Goal: Find specific page/section: Find specific page/section

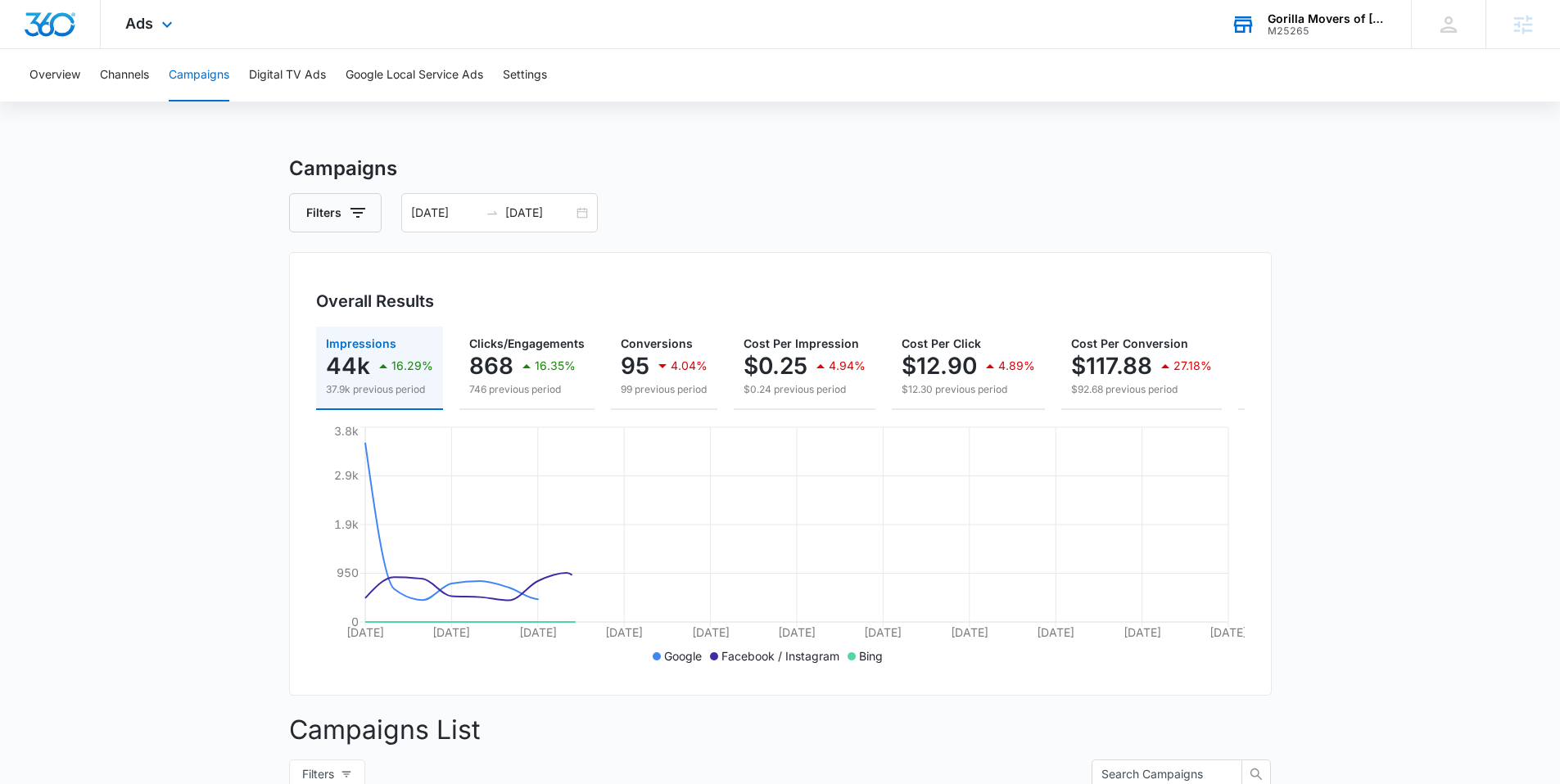
click at [1312, 17] on div "Gorilla Movers of Wisconsin, Inc." at bounding box center [1328, 19] width 120 height 13
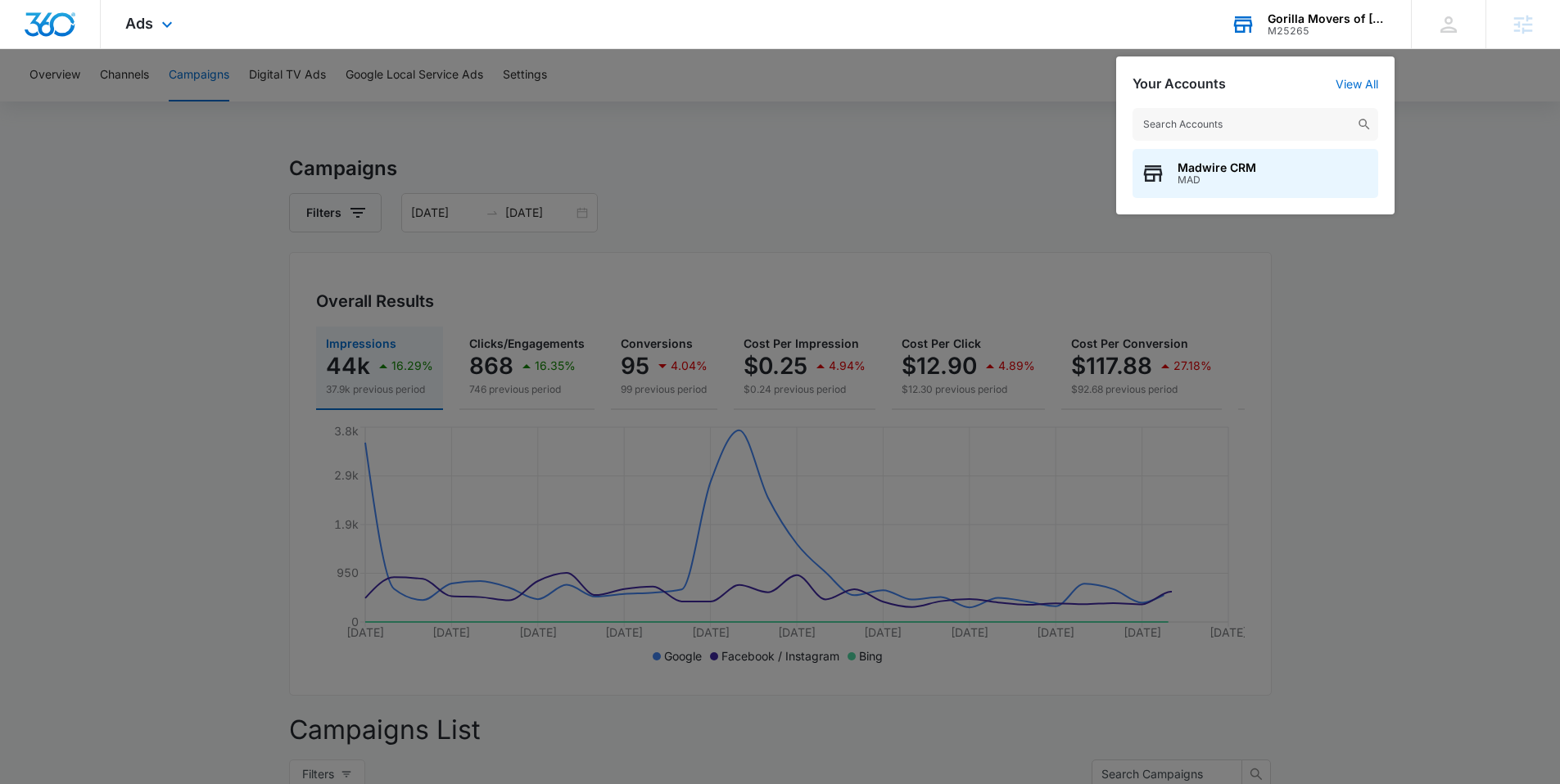
drag, startPoint x: 1192, startPoint y: 119, endPoint x: 1156, endPoint y: 112, distance: 36.7
click at [1195, 121] on input "text" at bounding box center [1255, 124] width 245 height 33
type input "houston hur"
click at [1208, 164] on span "Houston Hurricane & Security Products" at bounding box center [1274, 168] width 193 height 13
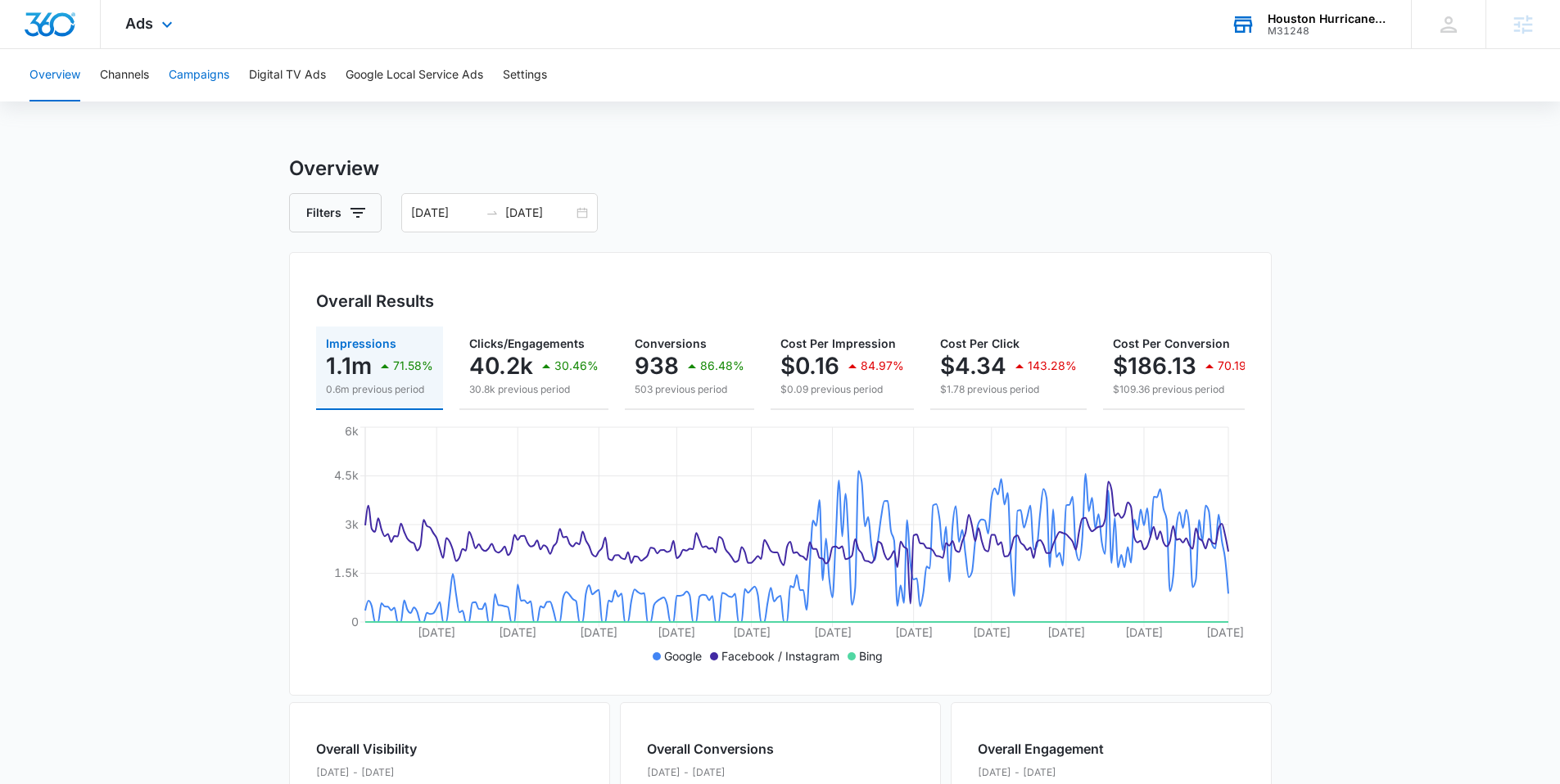
click at [196, 73] on button "Campaigns" at bounding box center [199, 75] width 61 height 53
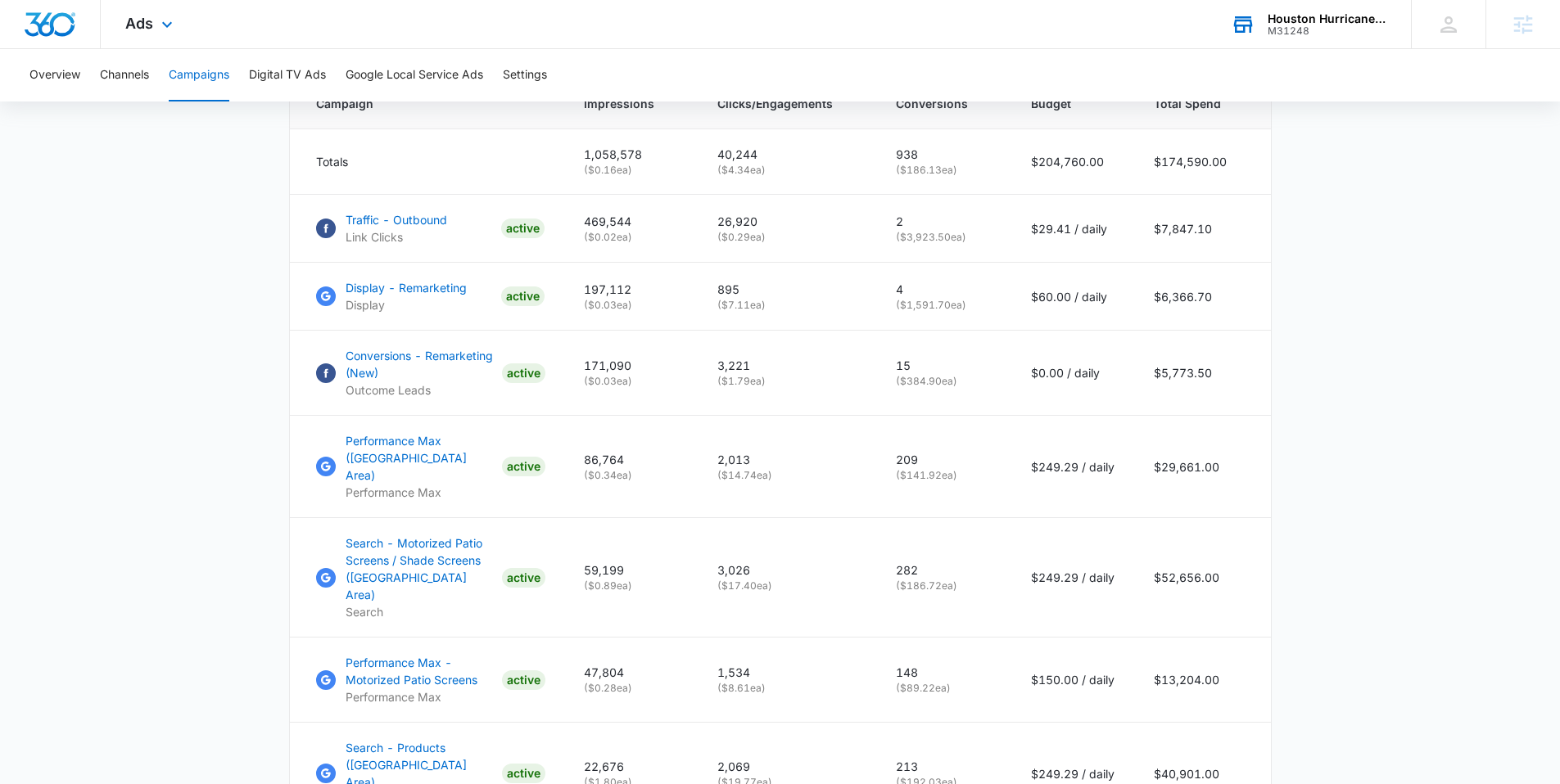
scroll to position [850, 0]
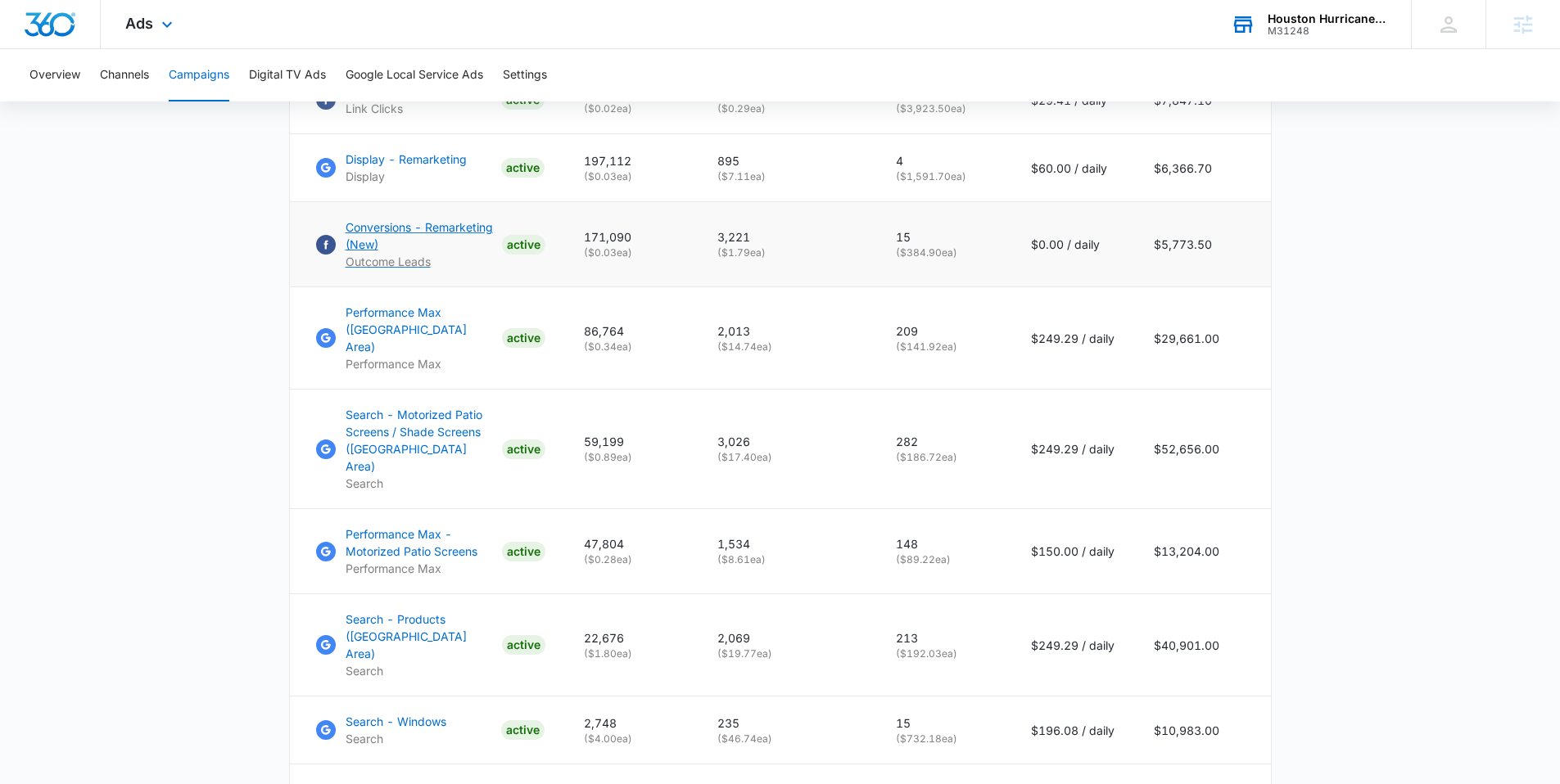
click at [373, 241] on p "Conversions - Remarketing (New)" at bounding box center [420, 235] width 150 height 35
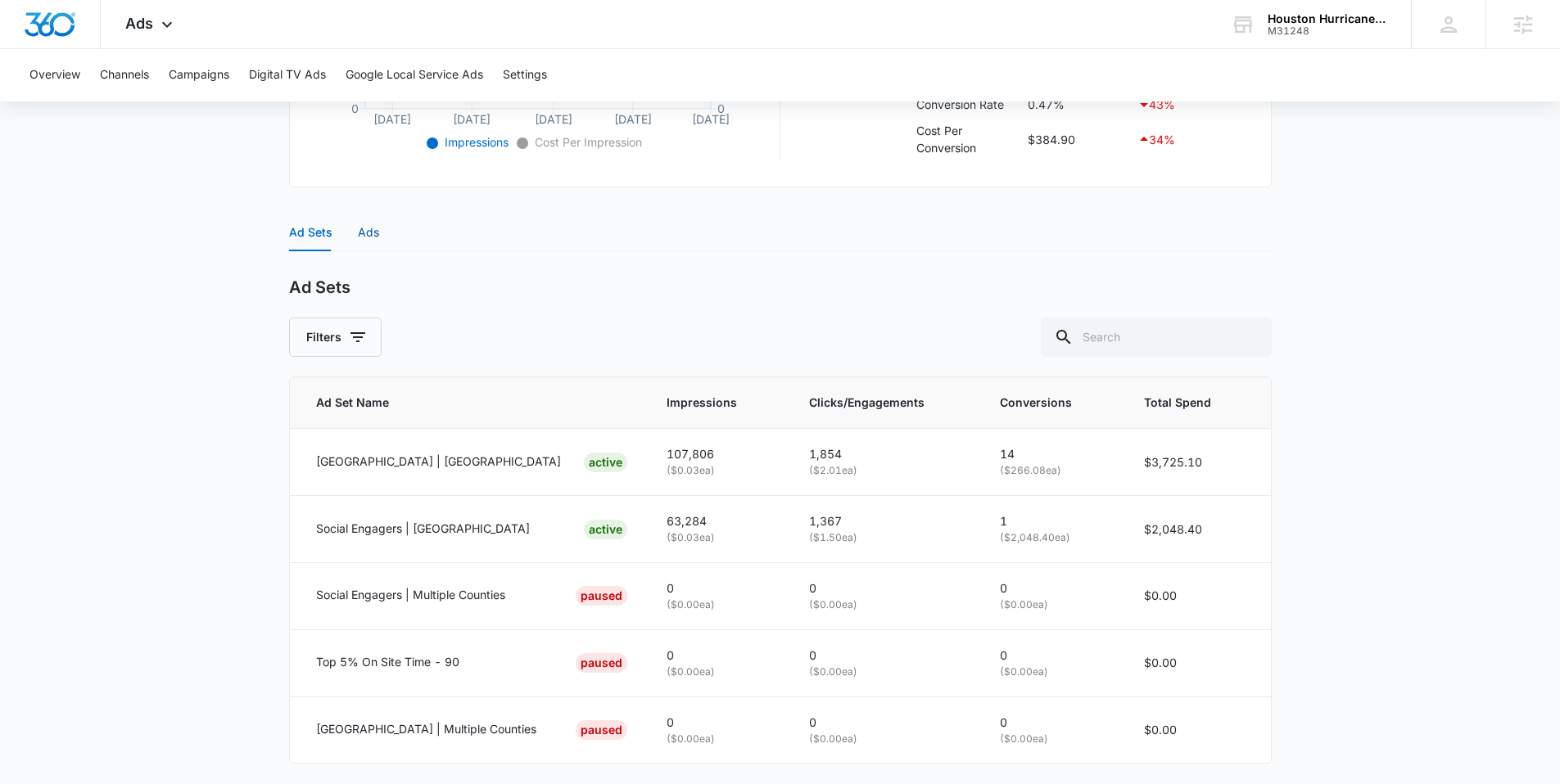
click at [368, 229] on div "Ads" at bounding box center [369, 233] width 21 height 18
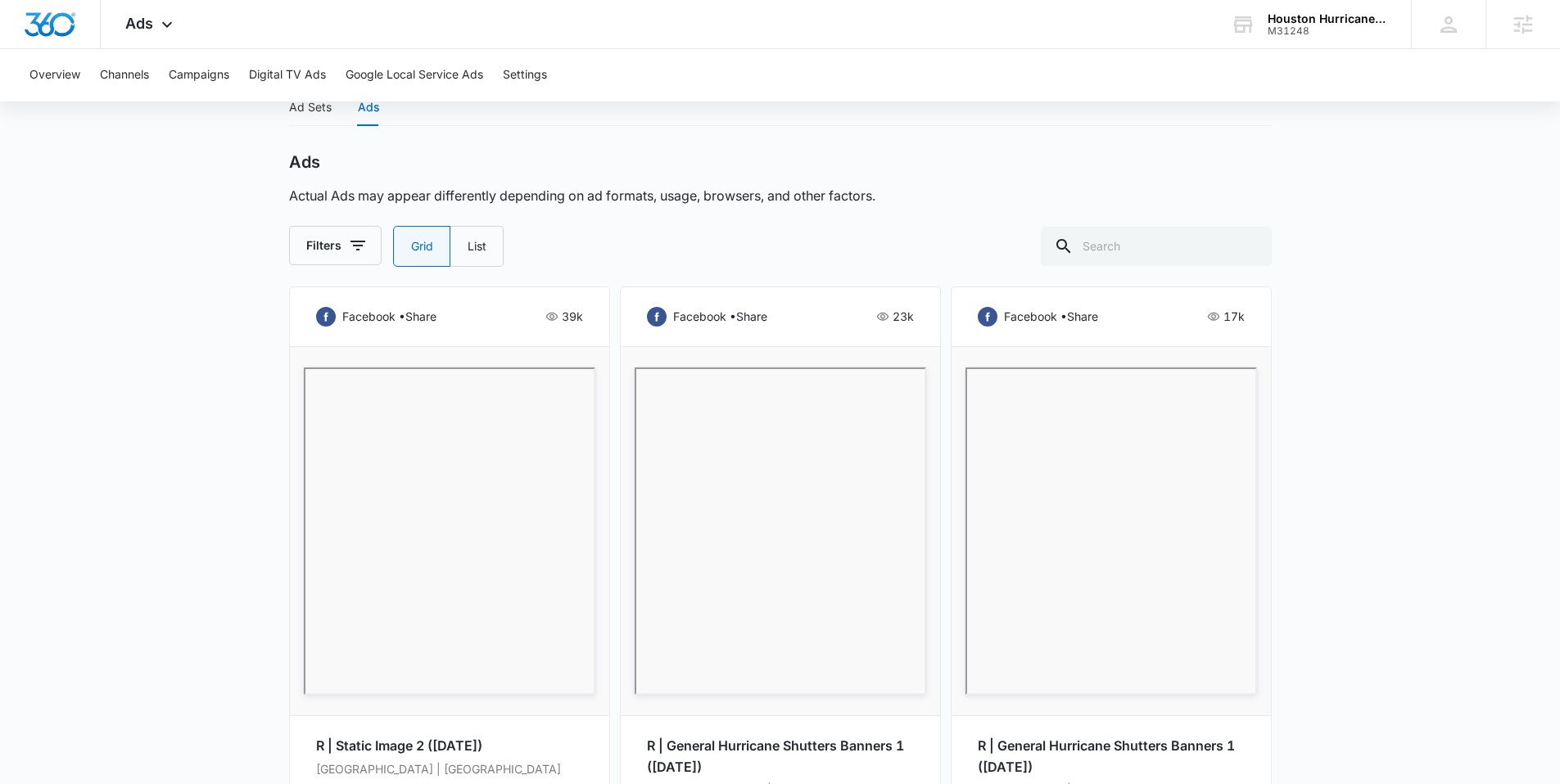
scroll to position [449, 0]
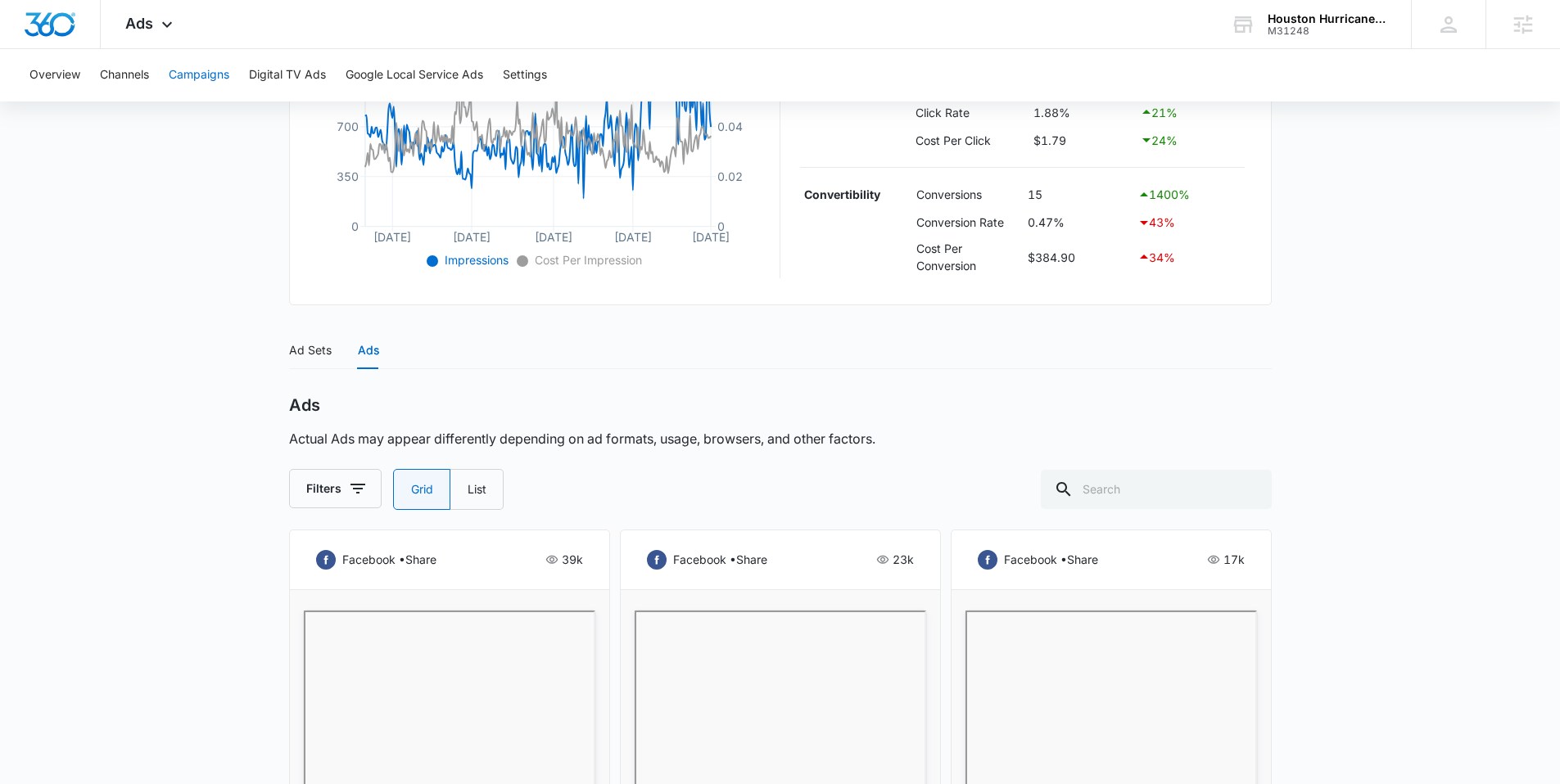
click at [197, 70] on button "Campaigns" at bounding box center [199, 75] width 61 height 53
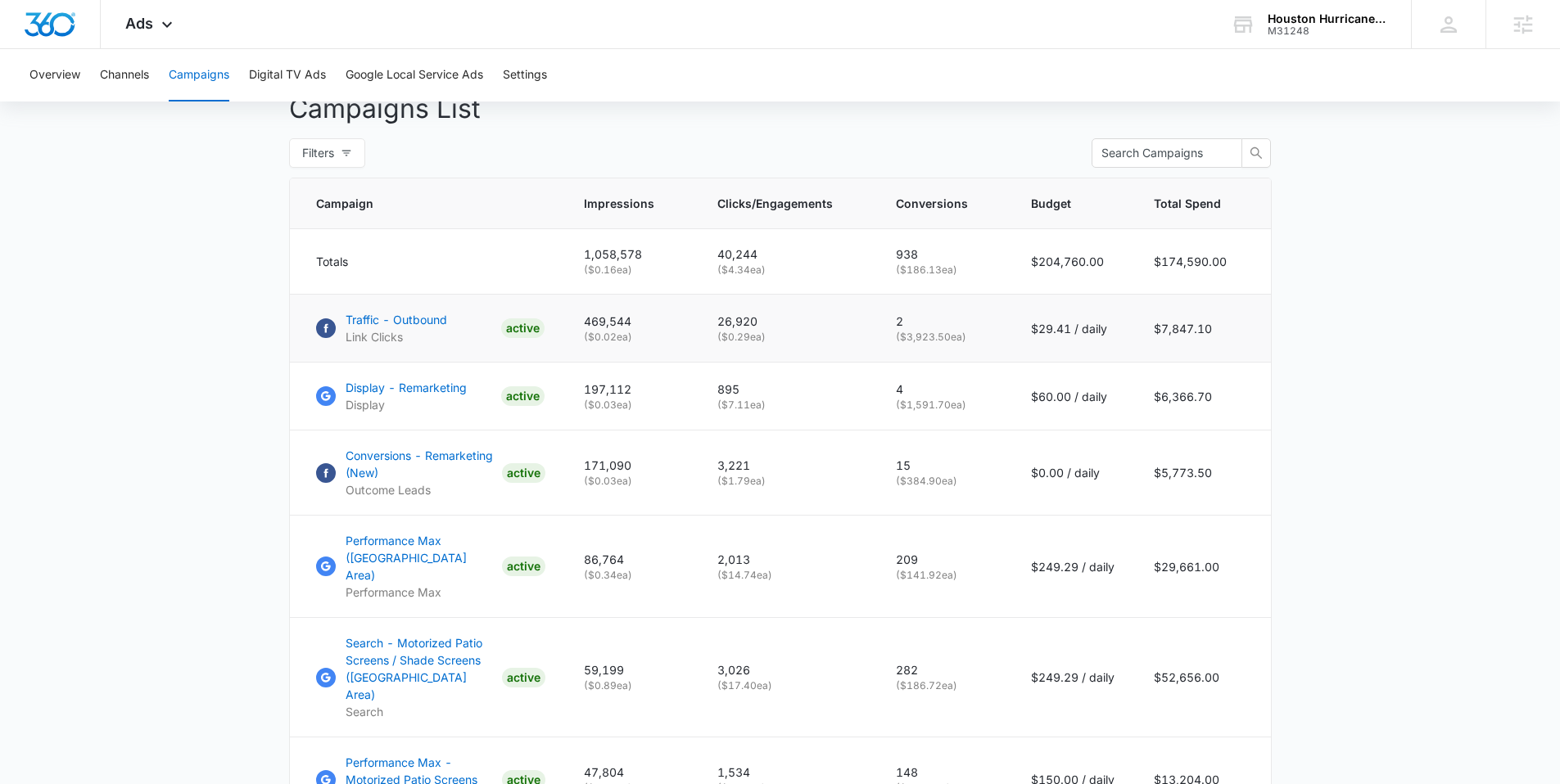
scroll to position [625, 0]
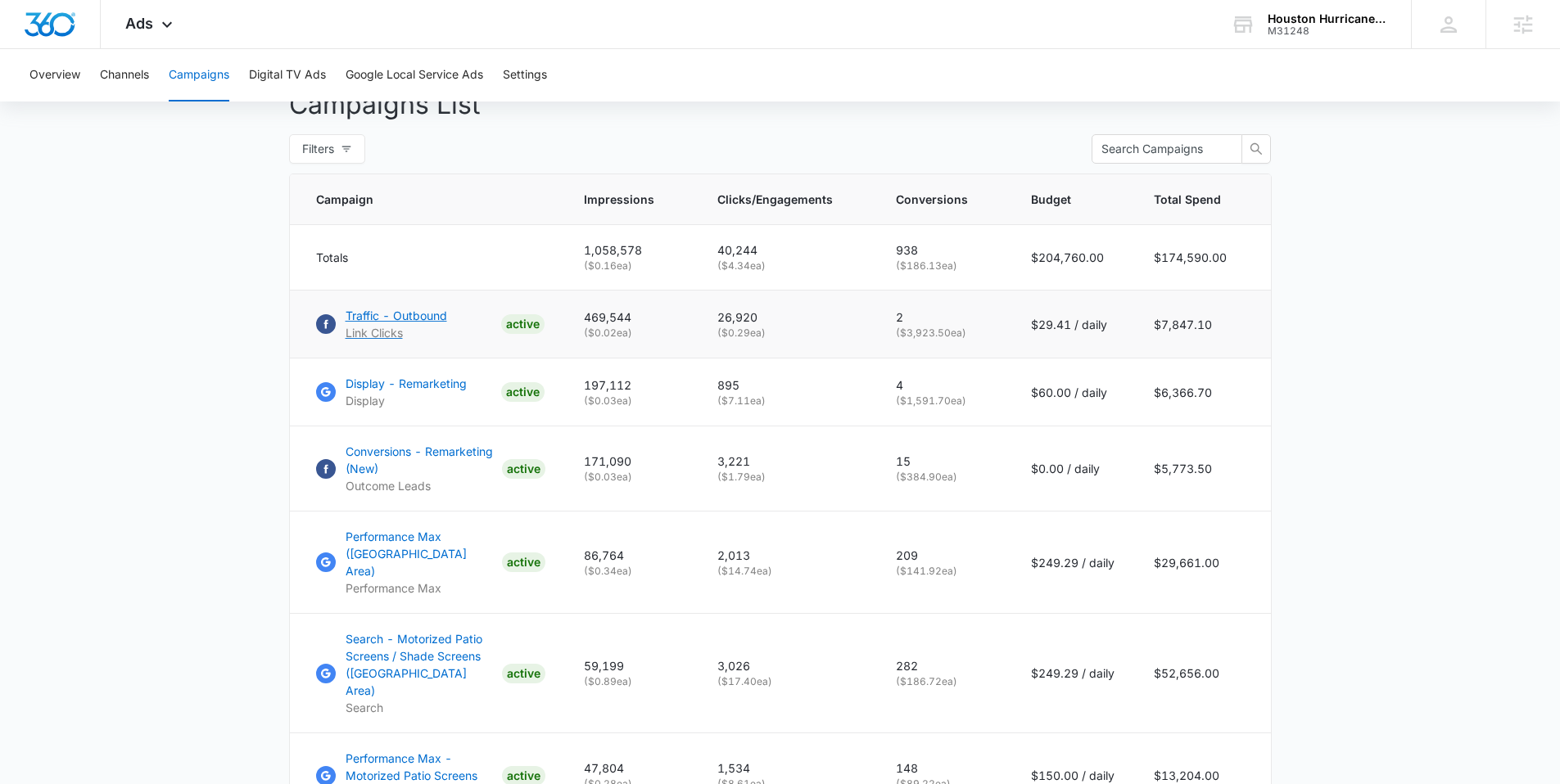
click at [386, 324] on p "Traffic - Outbound" at bounding box center [396, 315] width 102 height 17
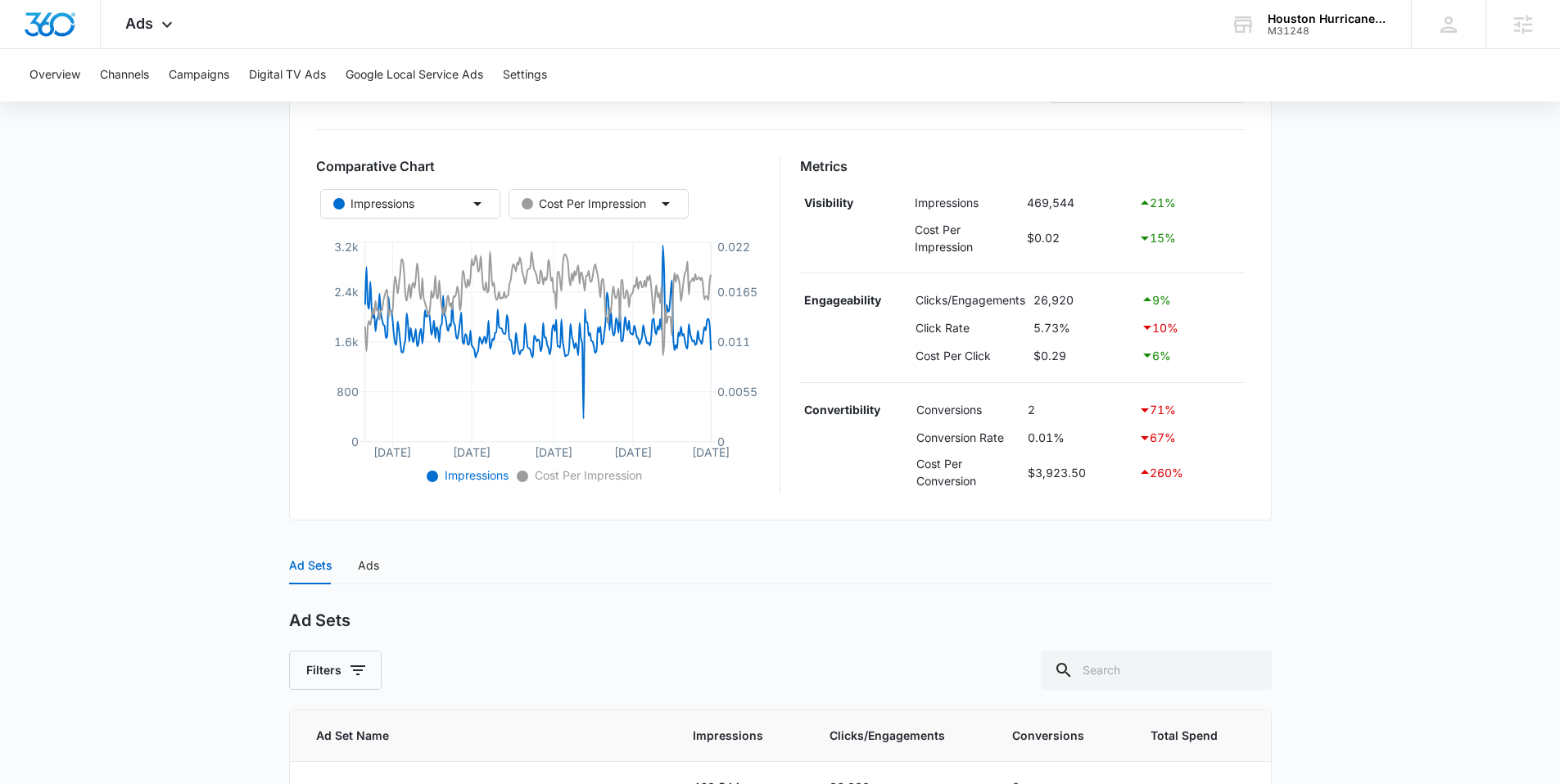
scroll to position [348, 0]
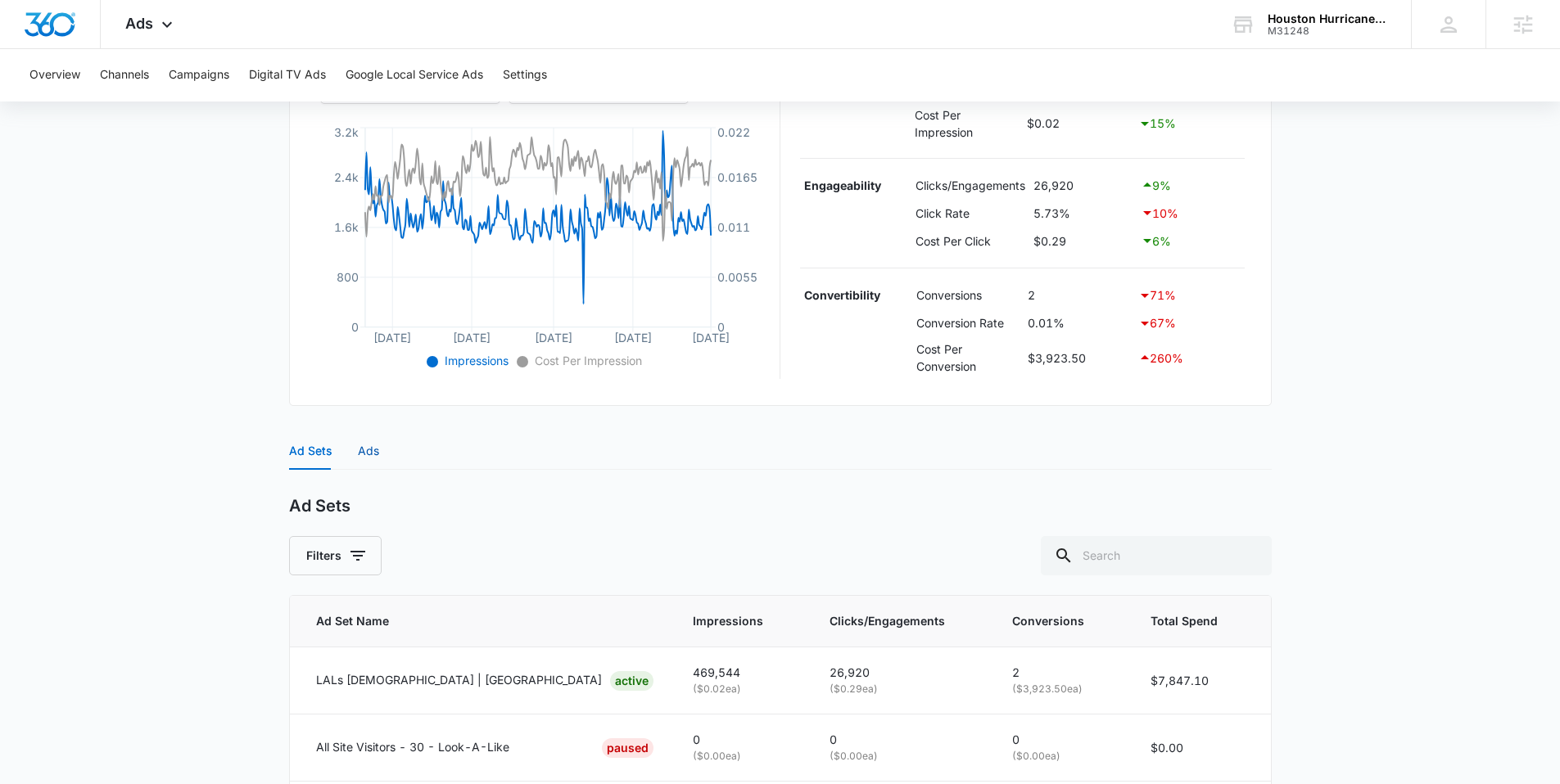
click at [370, 448] on div "Ads" at bounding box center [369, 451] width 21 height 18
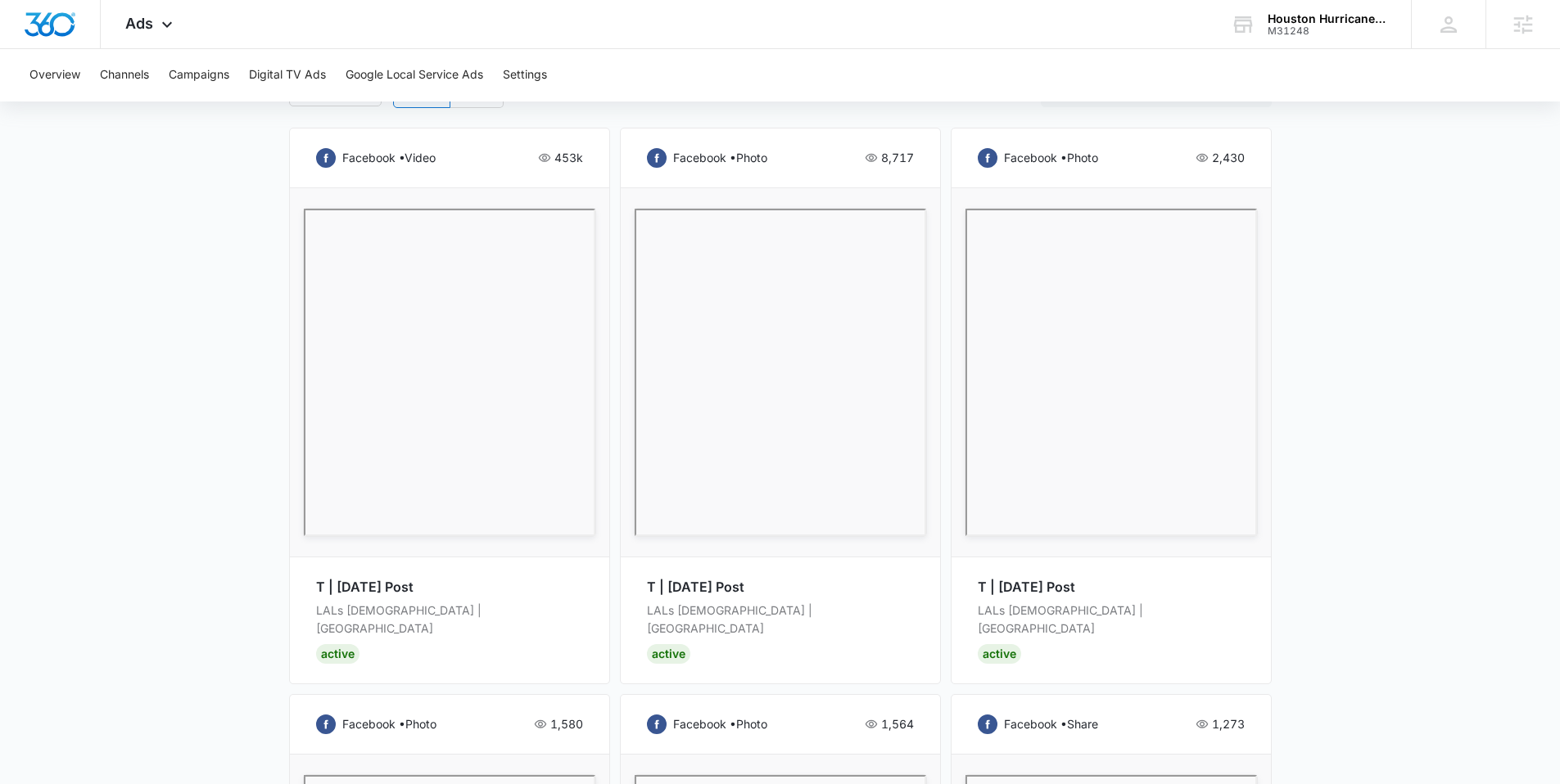
scroll to position [840, 0]
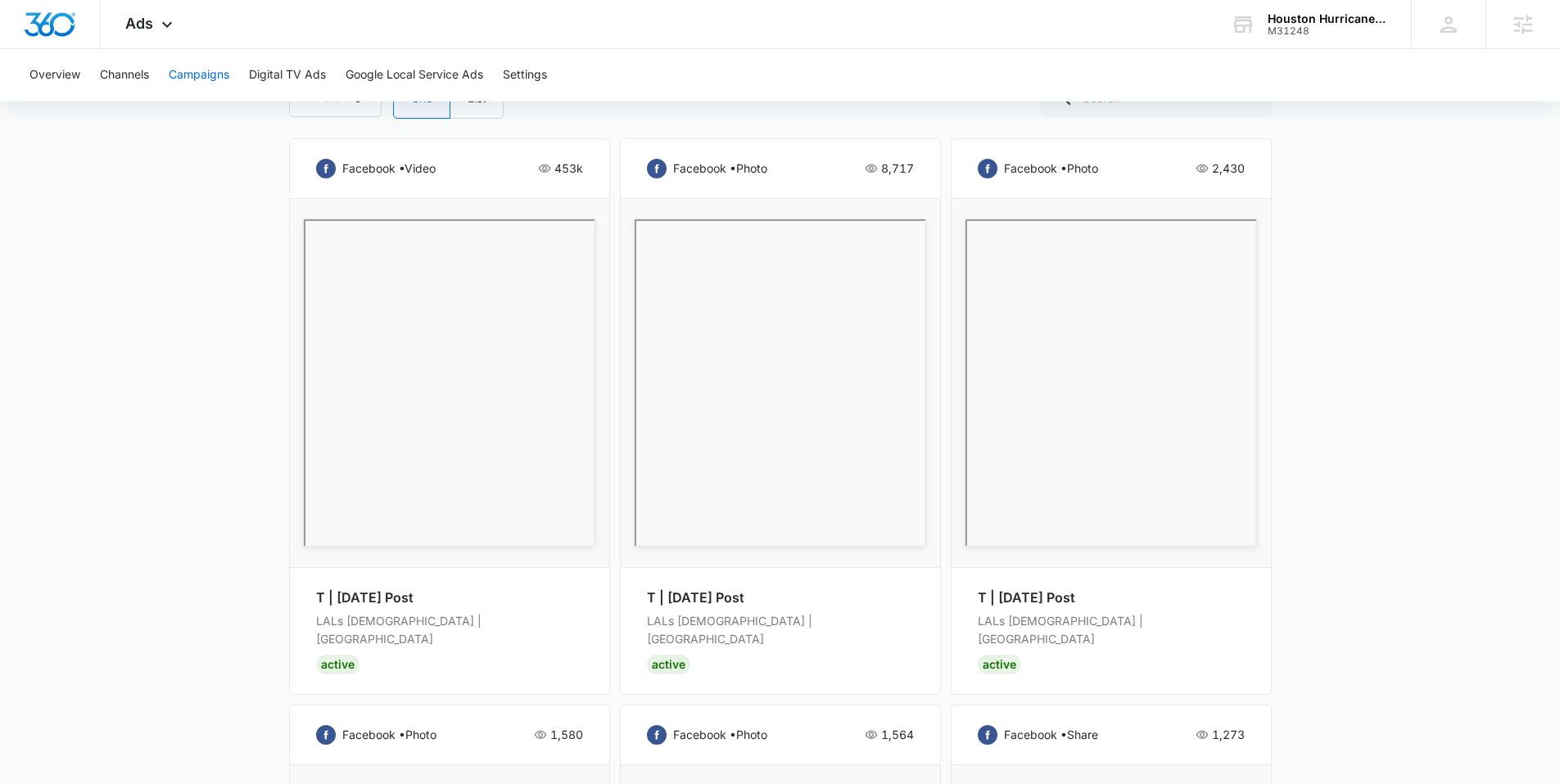
click at [209, 76] on button "Campaigns" at bounding box center [199, 75] width 61 height 53
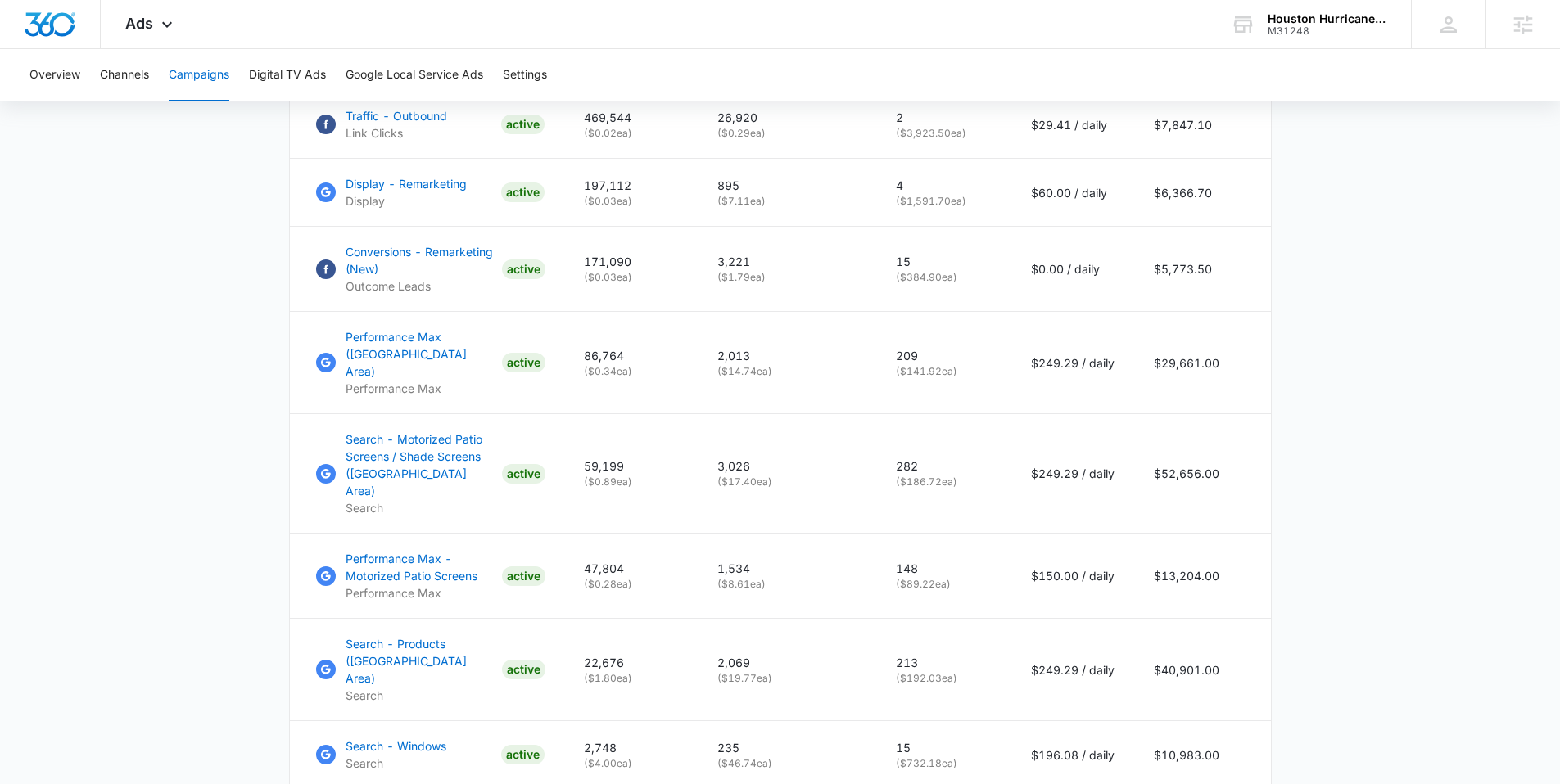
scroll to position [830, 0]
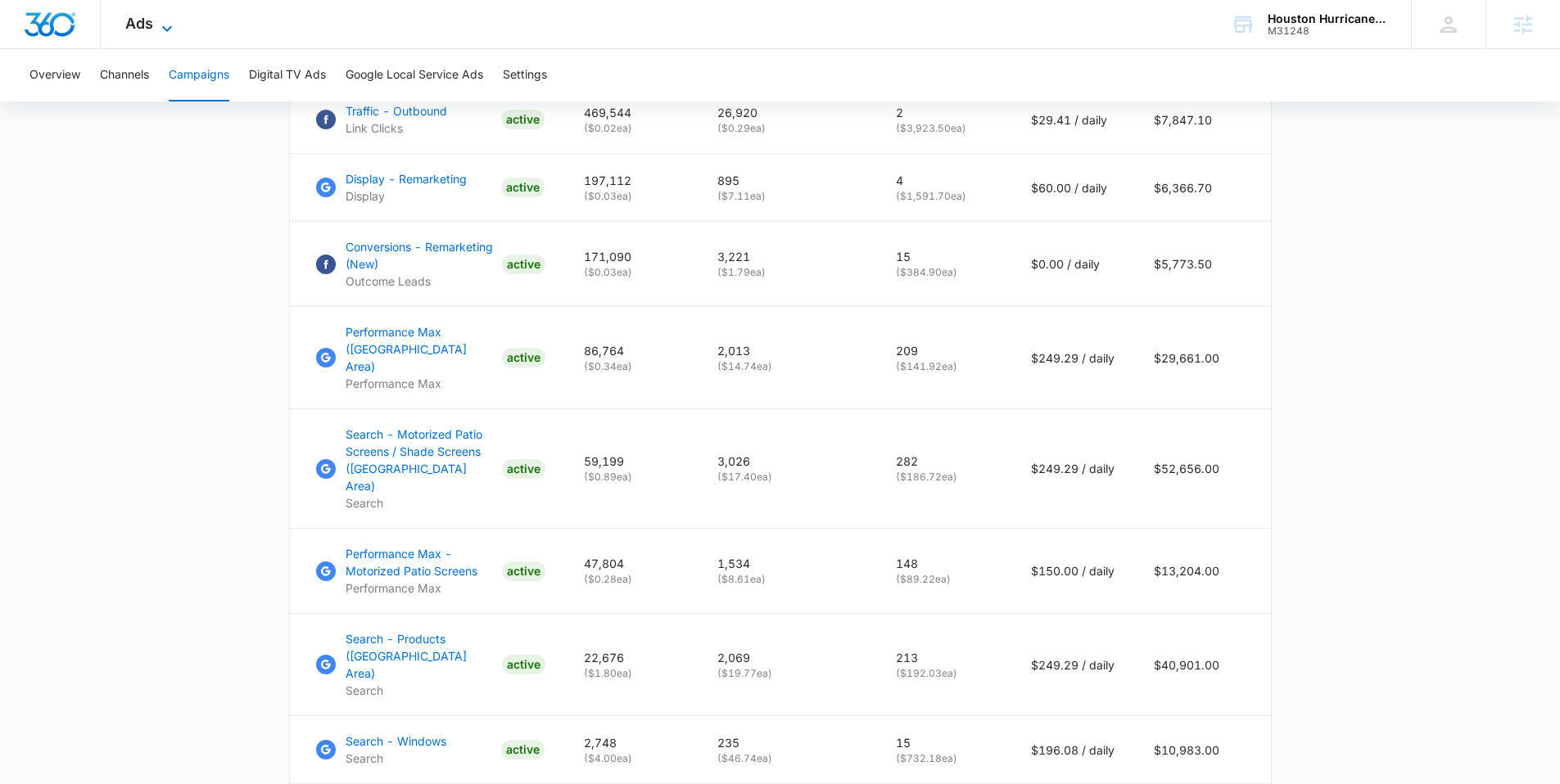
click at [165, 23] on icon at bounding box center [167, 29] width 20 height 20
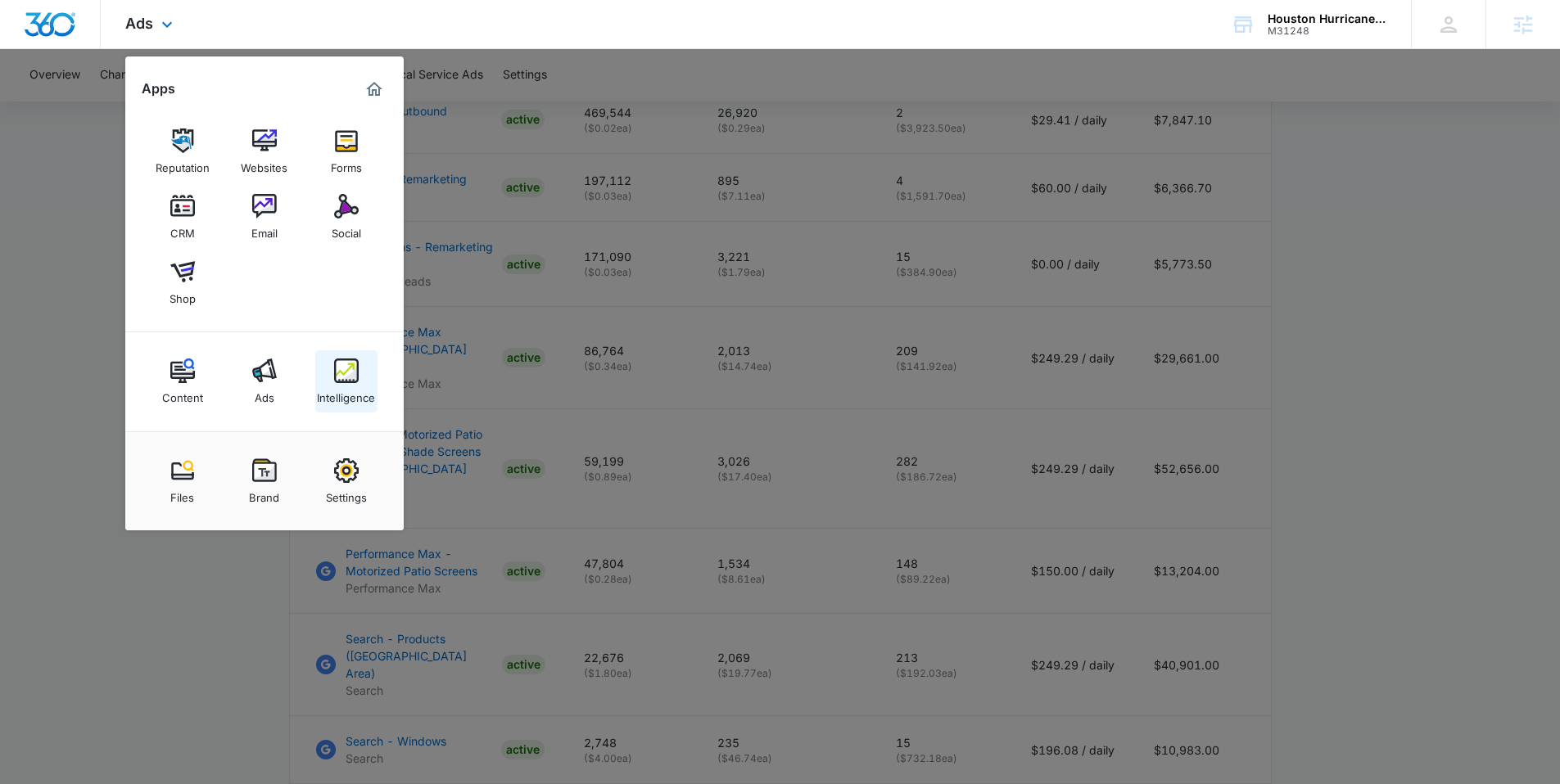
click at [344, 369] on img at bounding box center [346, 371] width 25 height 25
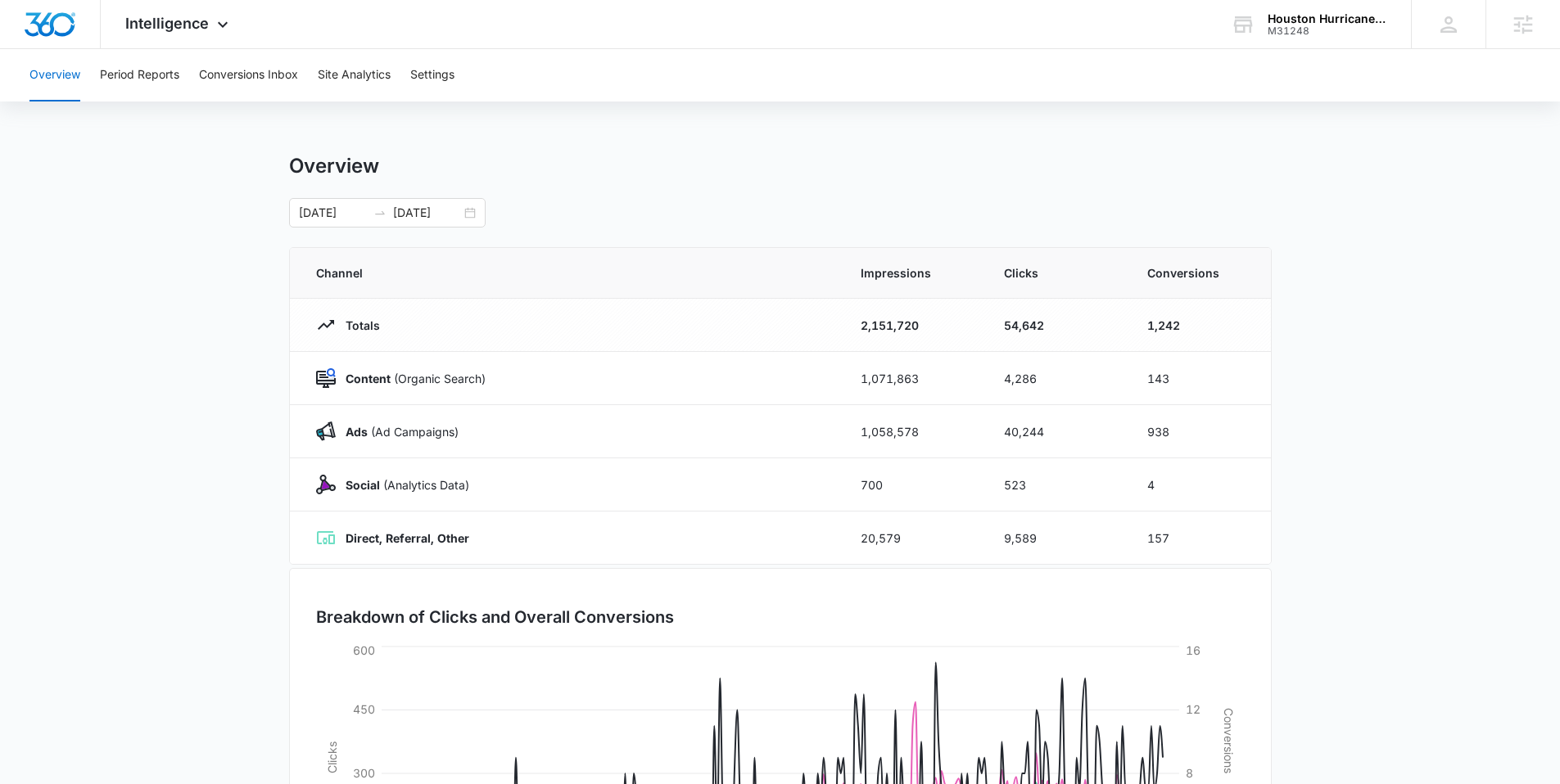
click at [972, 134] on div "Overview Period Reports Conversions Inbox Site Analytics Settings Overview 01/0…" at bounding box center [780, 531] width 1560 height 964
drag, startPoint x: 1190, startPoint y: 321, endPoint x: 1127, endPoint y: 326, distance: 63.2
click at [1128, 327] on td "1,242" at bounding box center [1199, 326] width 144 height 54
click at [37, 29] on img "Dashboard" at bounding box center [50, 25] width 53 height 25
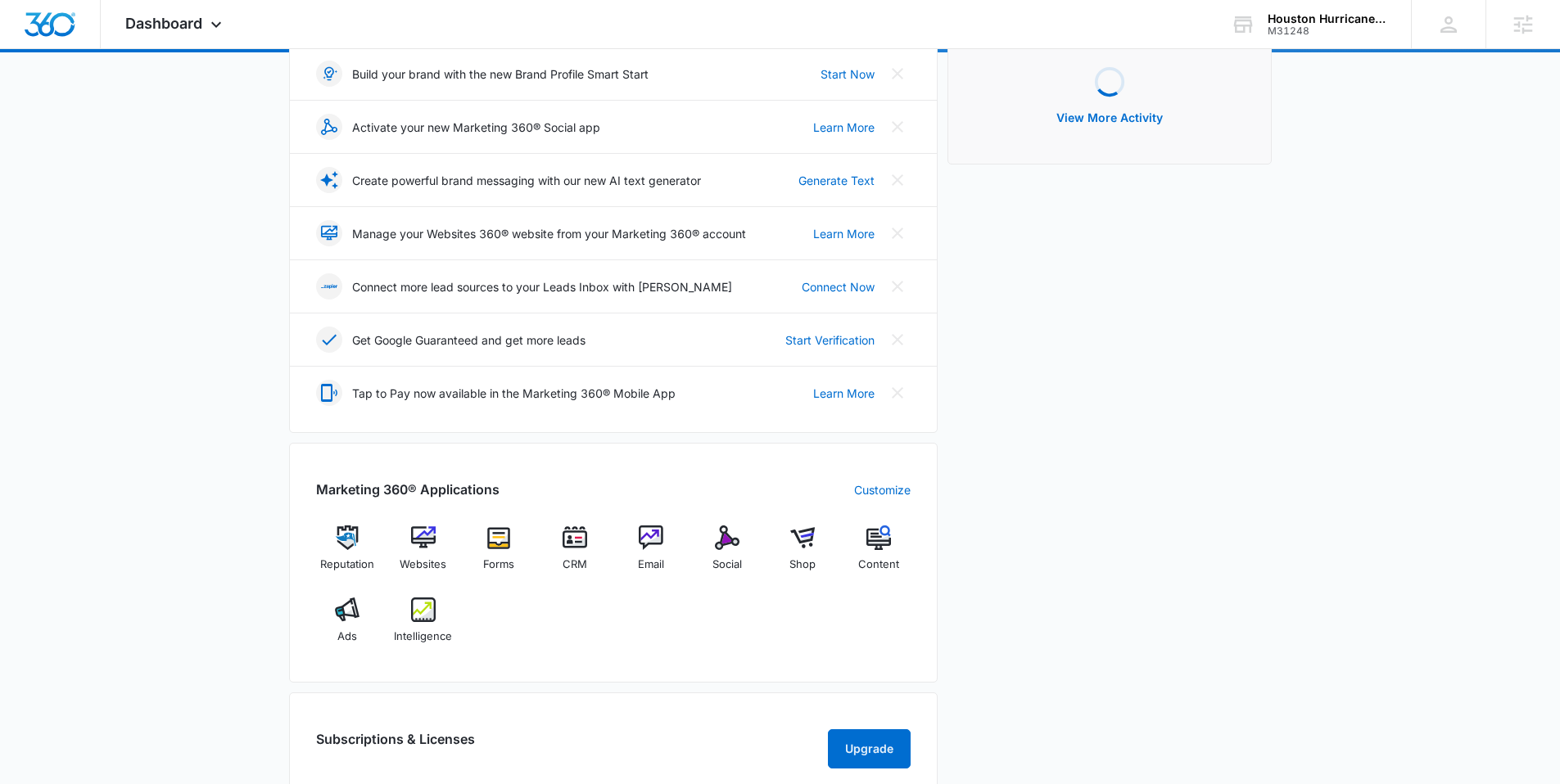
scroll to position [254, 0]
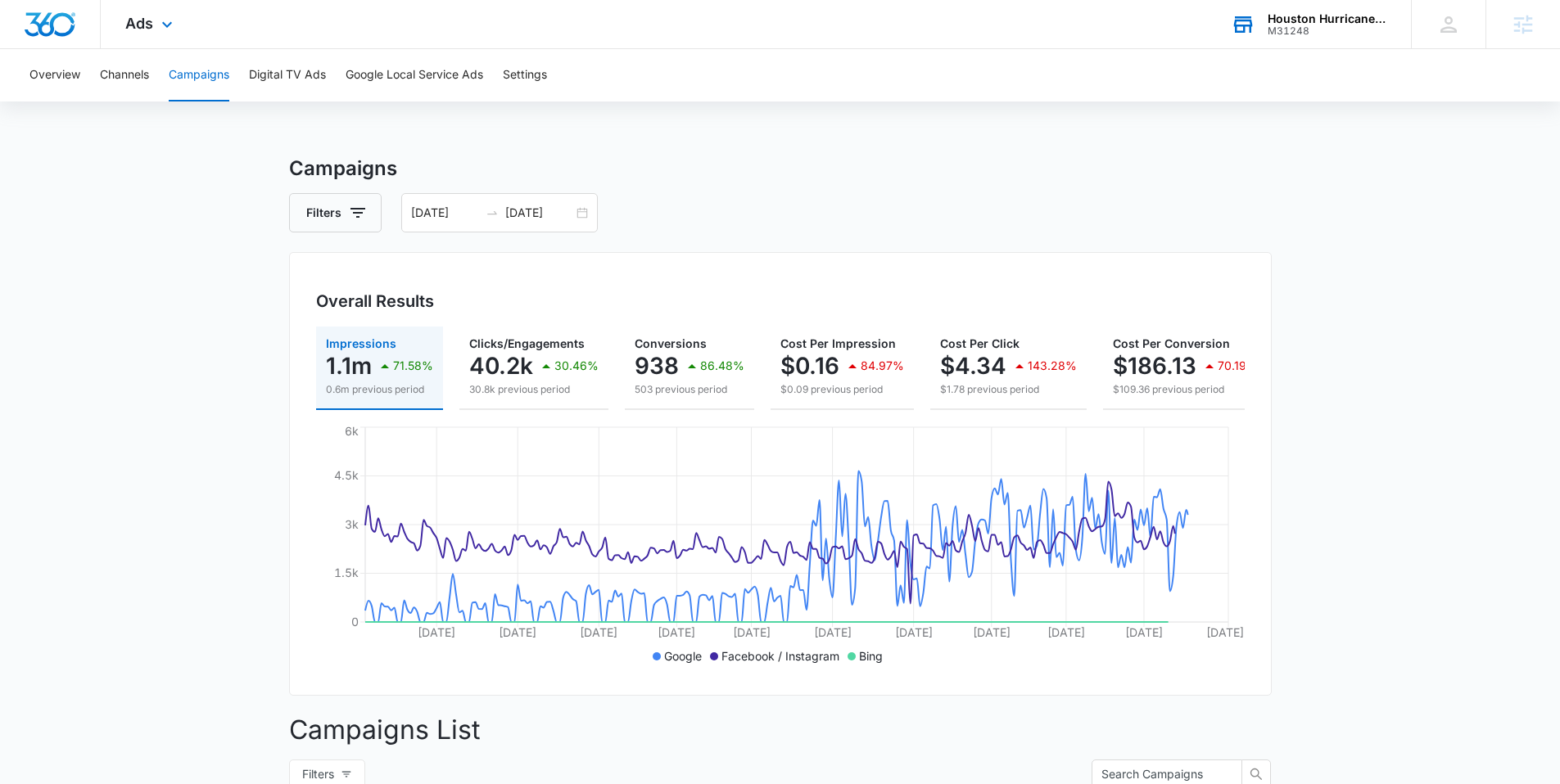
click at [1333, 16] on div "Houston Hurricane & Security Products" at bounding box center [1328, 19] width 120 height 13
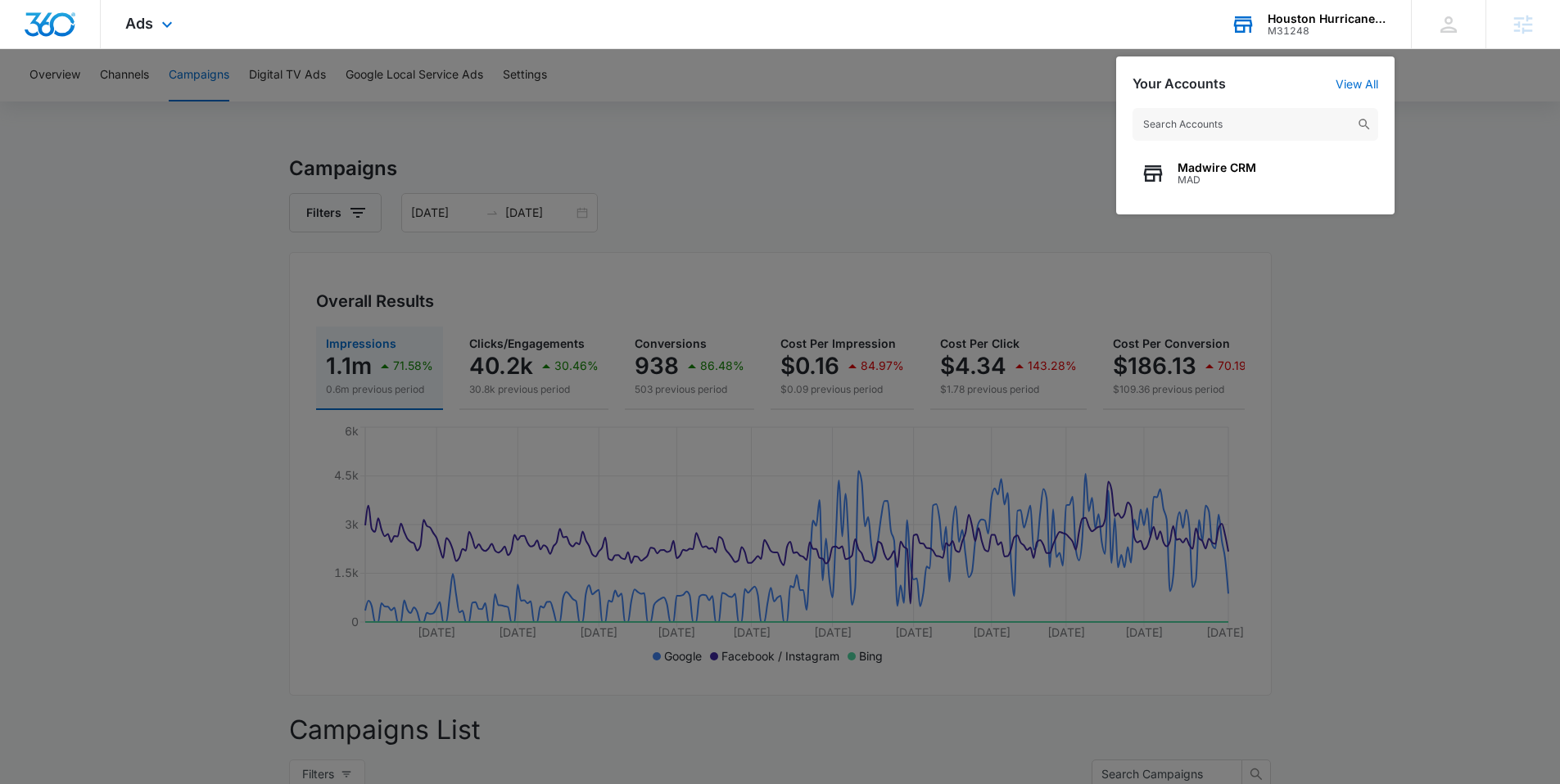
click at [1203, 132] on input "text" at bounding box center [1255, 124] width 245 height 33
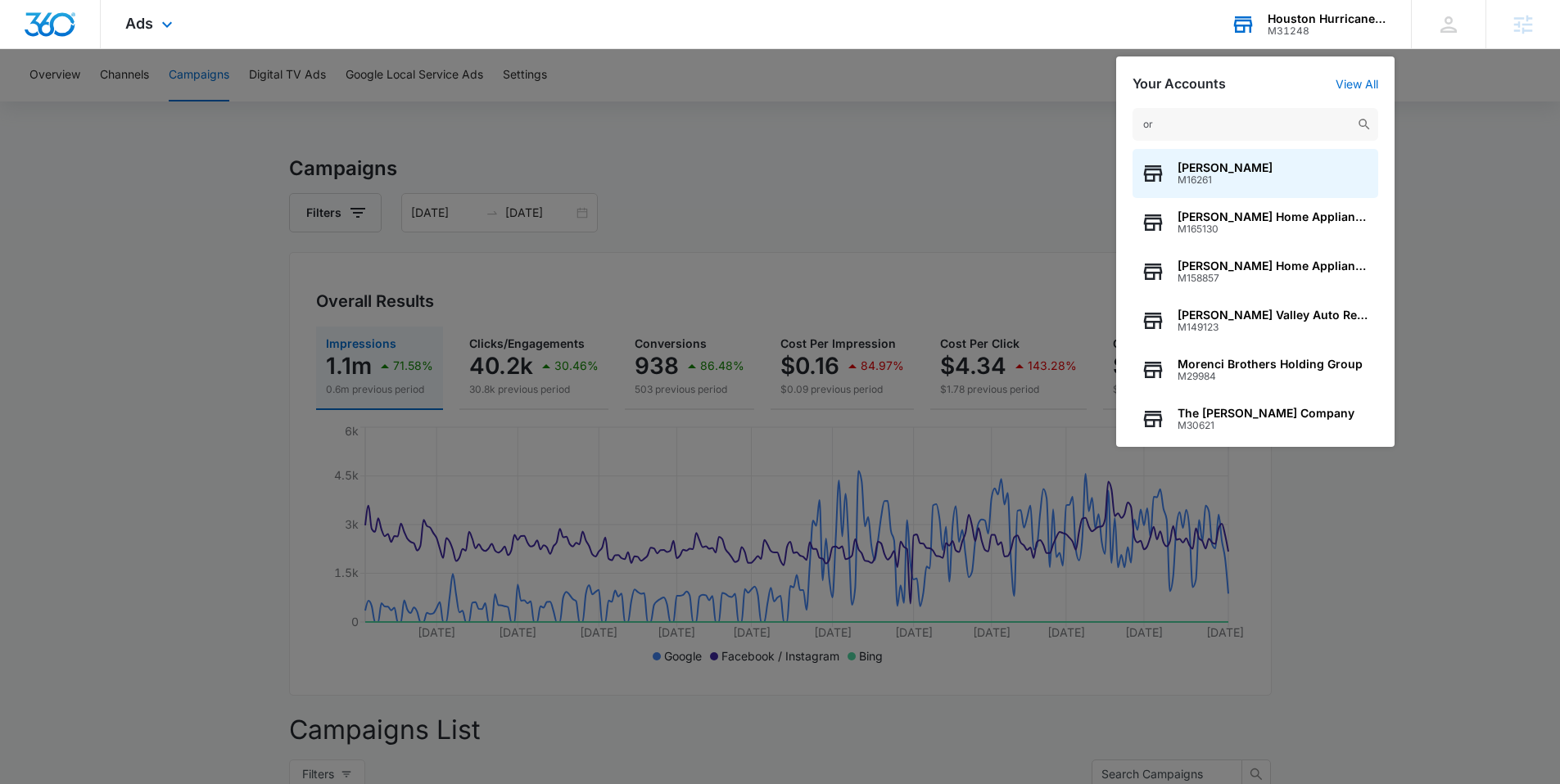
type input "o"
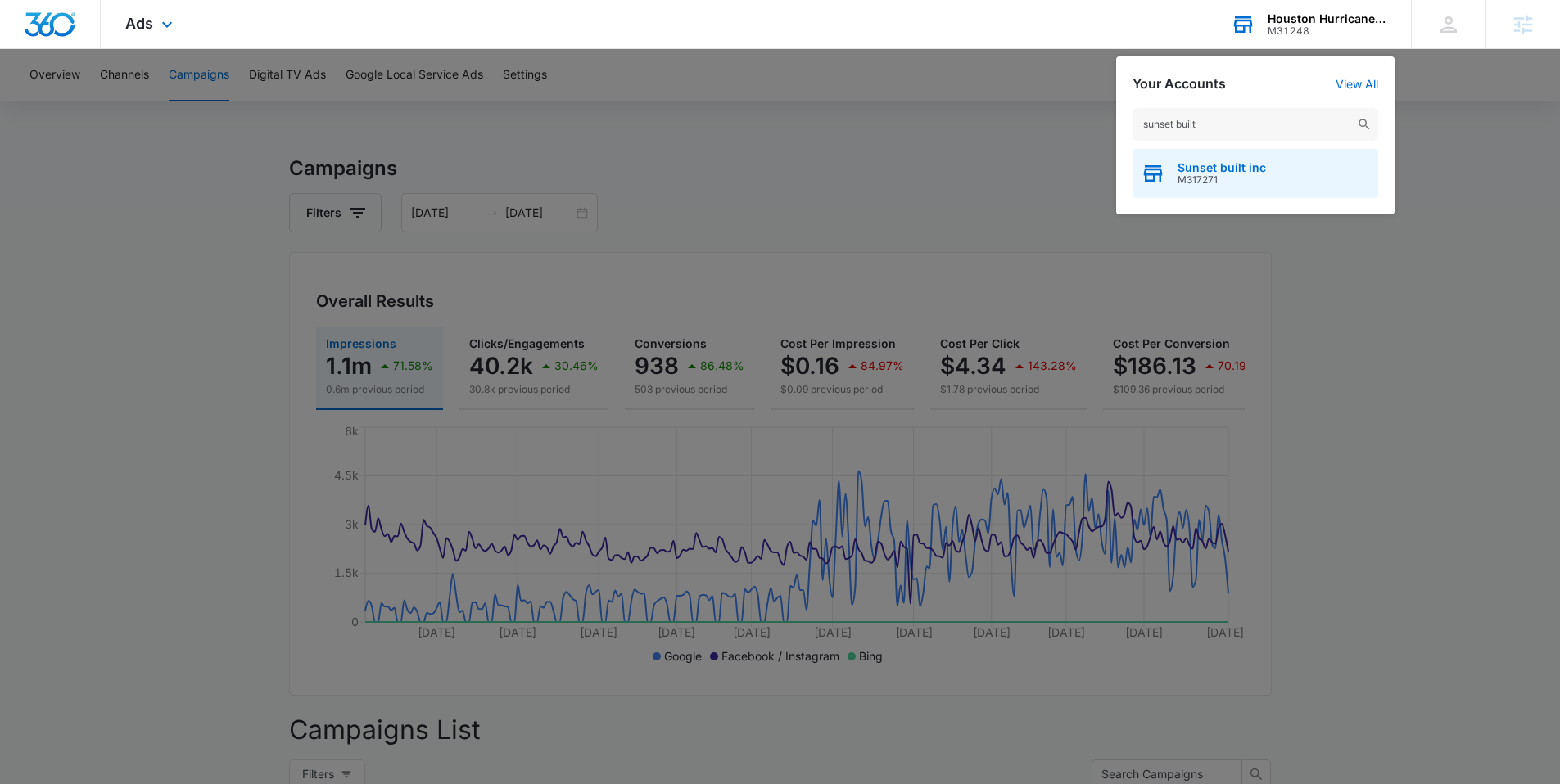
type input "sunset built"
click at [1200, 172] on span "Sunset built inc" at bounding box center [1222, 168] width 88 height 13
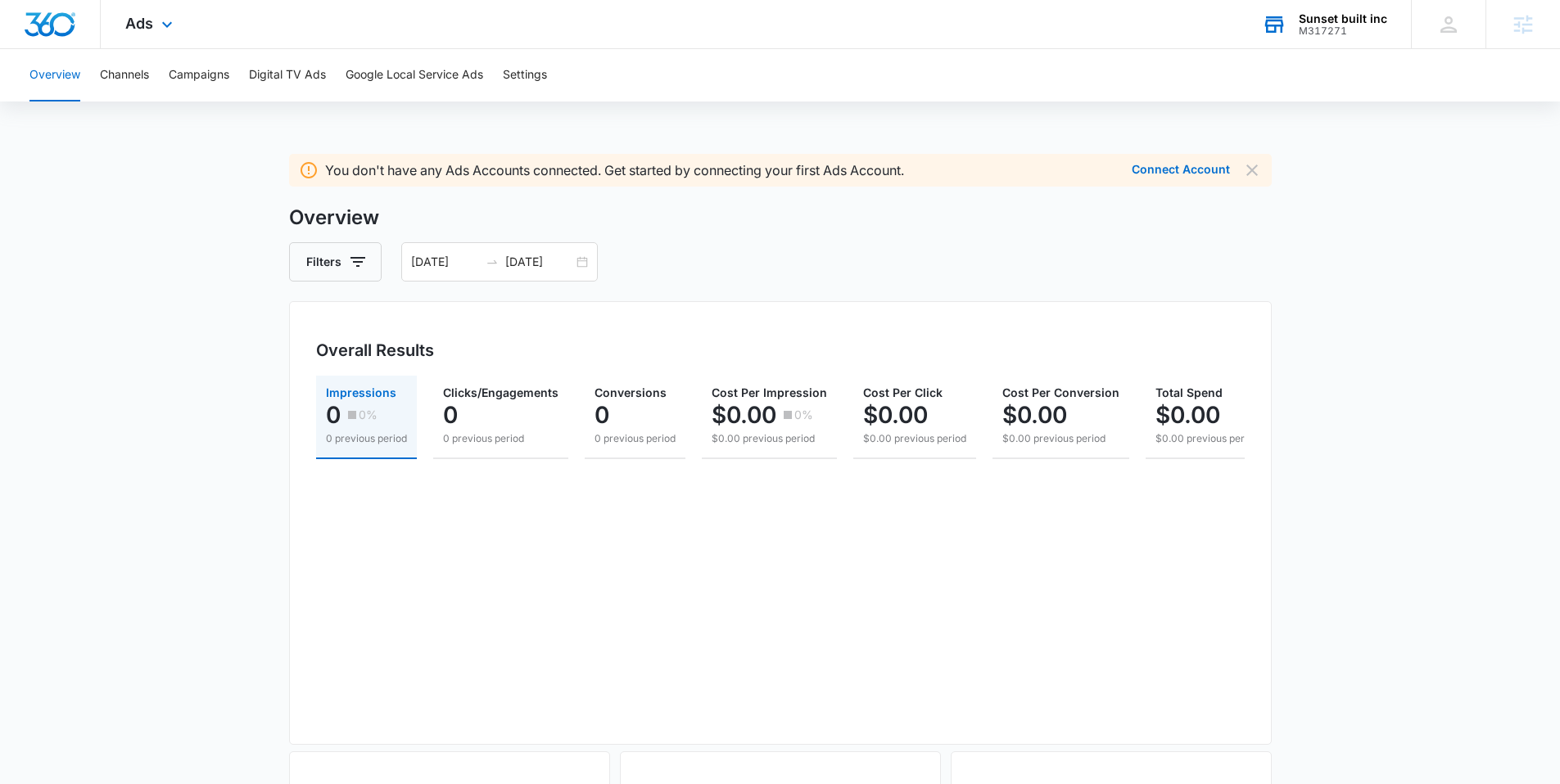
click at [59, 28] on img "Dashboard" at bounding box center [50, 25] width 53 height 25
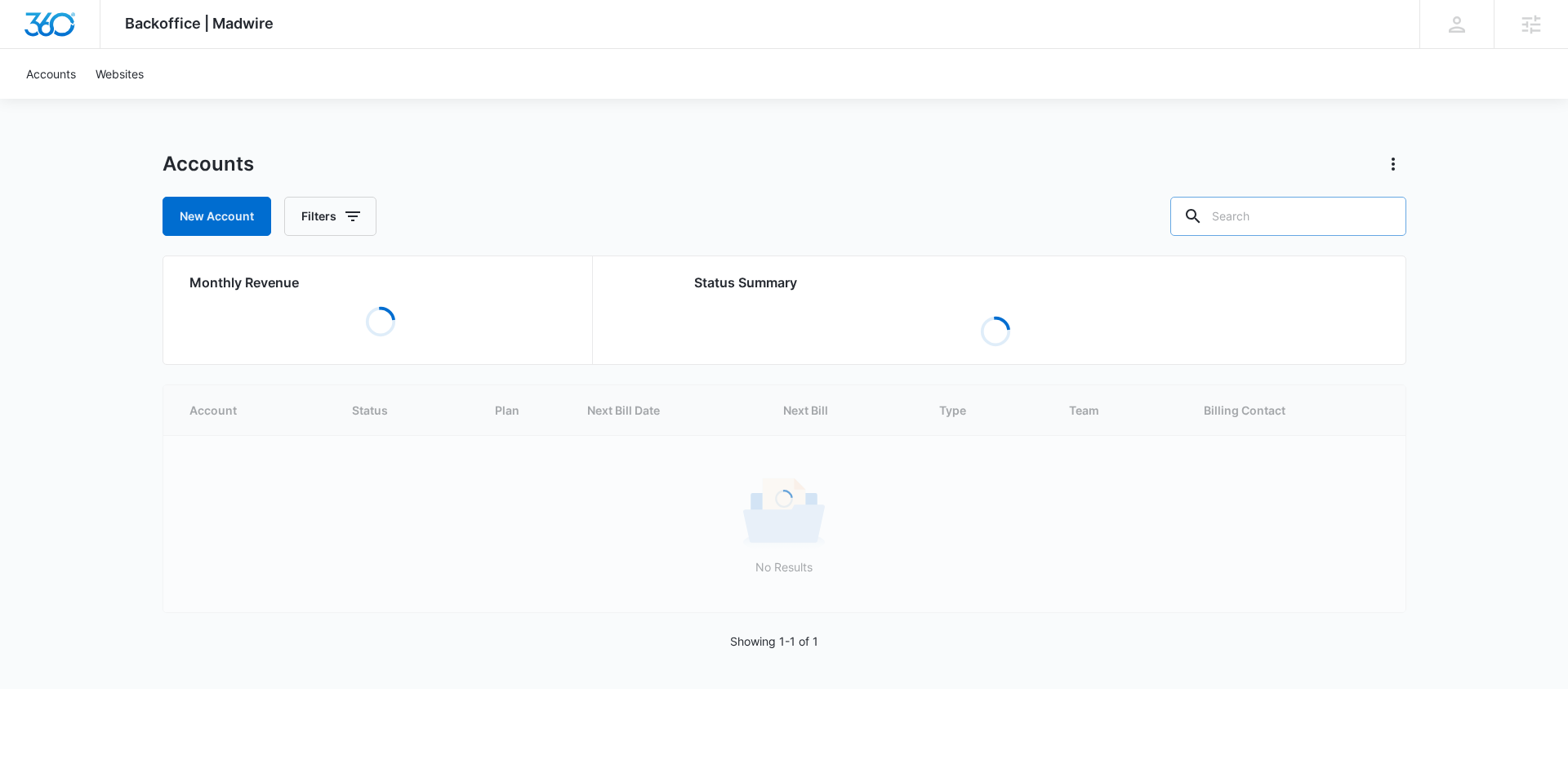
click at [1312, 217] on input "text" at bounding box center [1288, 216] width 236 height 39
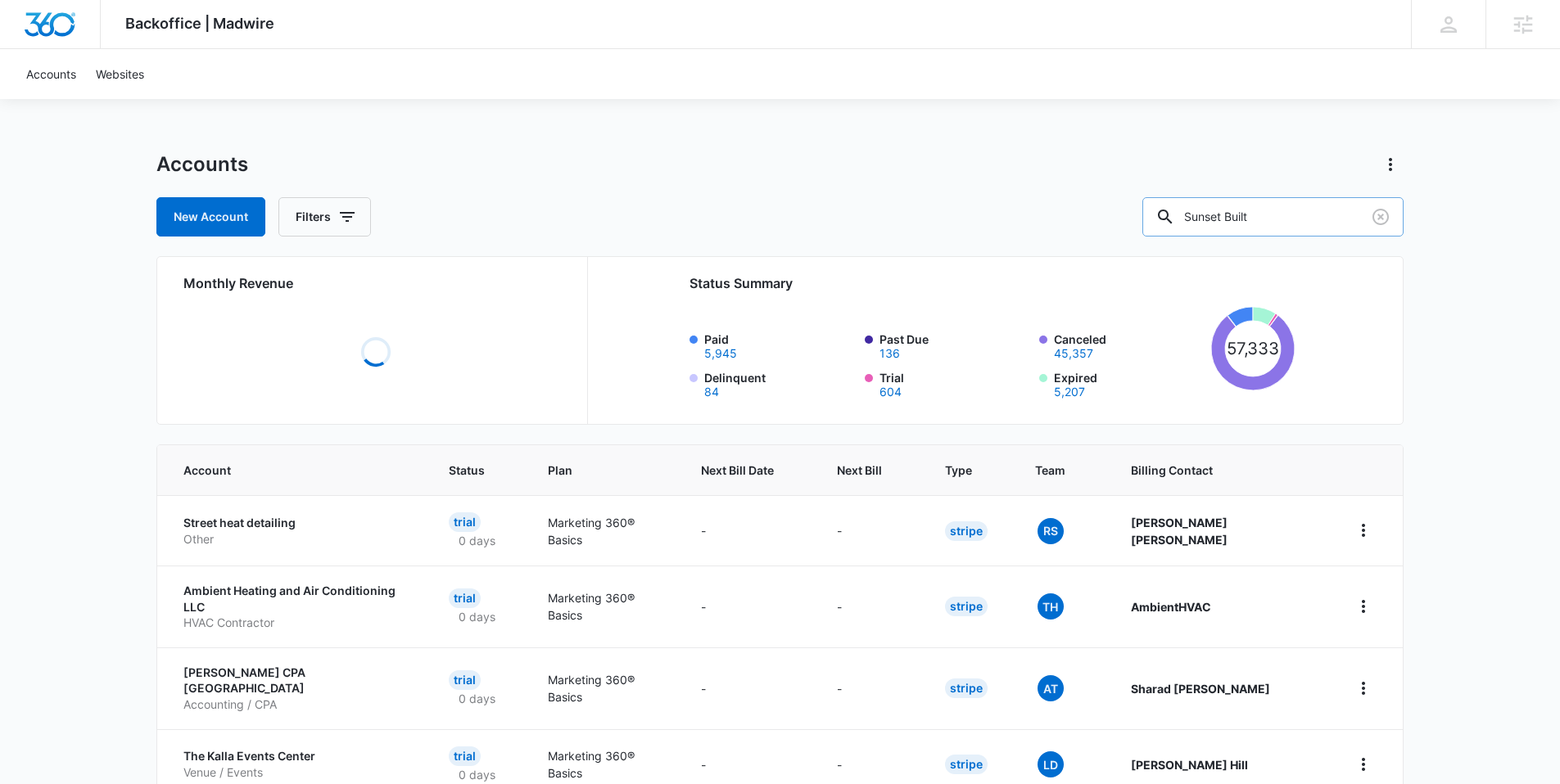
type input "Sunset Built"
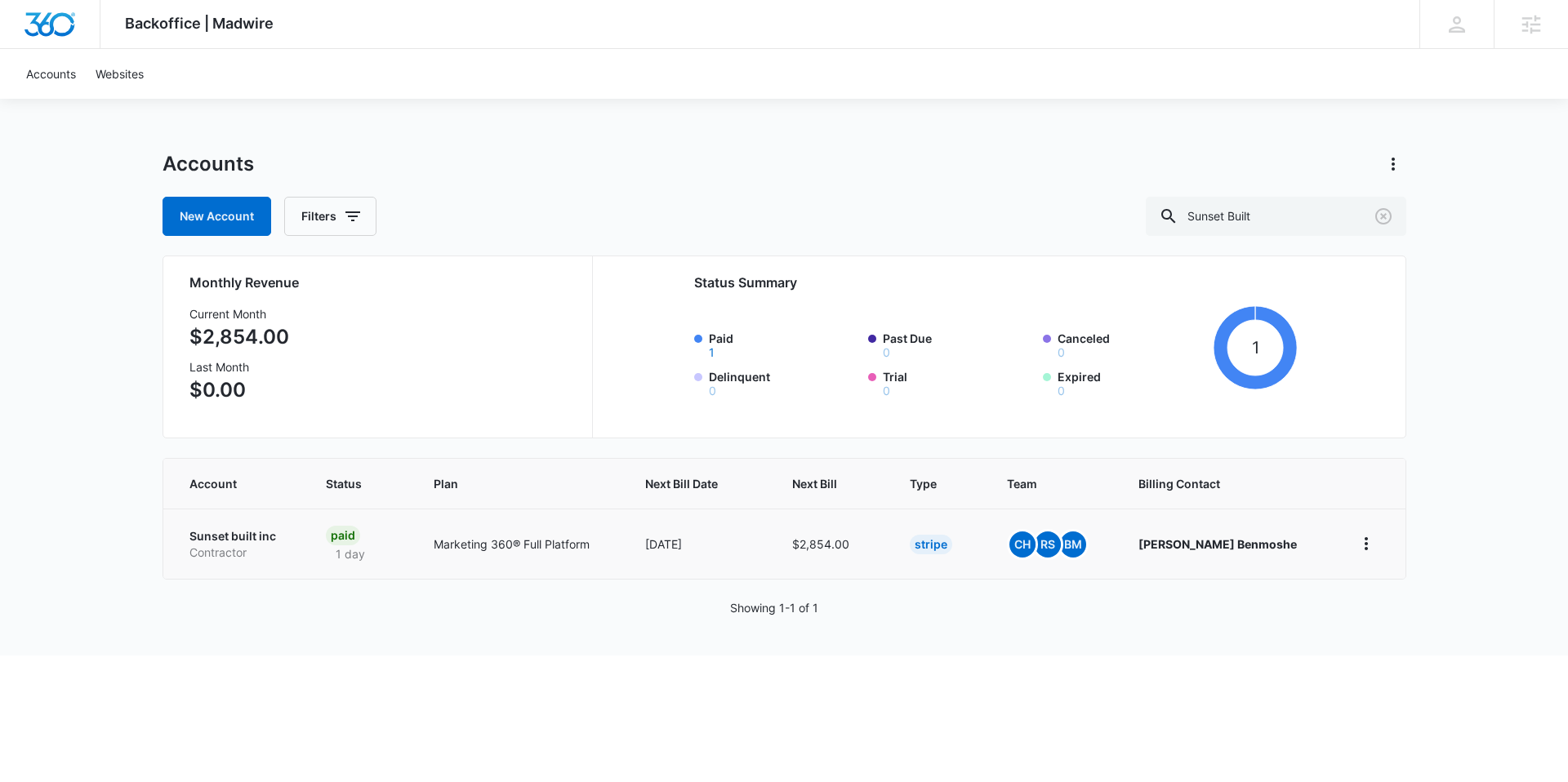
click at [245, 532] on p "Sunset built inc" at bounding box center [238, 536] width 98 height 16
